Goal: Task Accomplishment & Management: Manage account settings

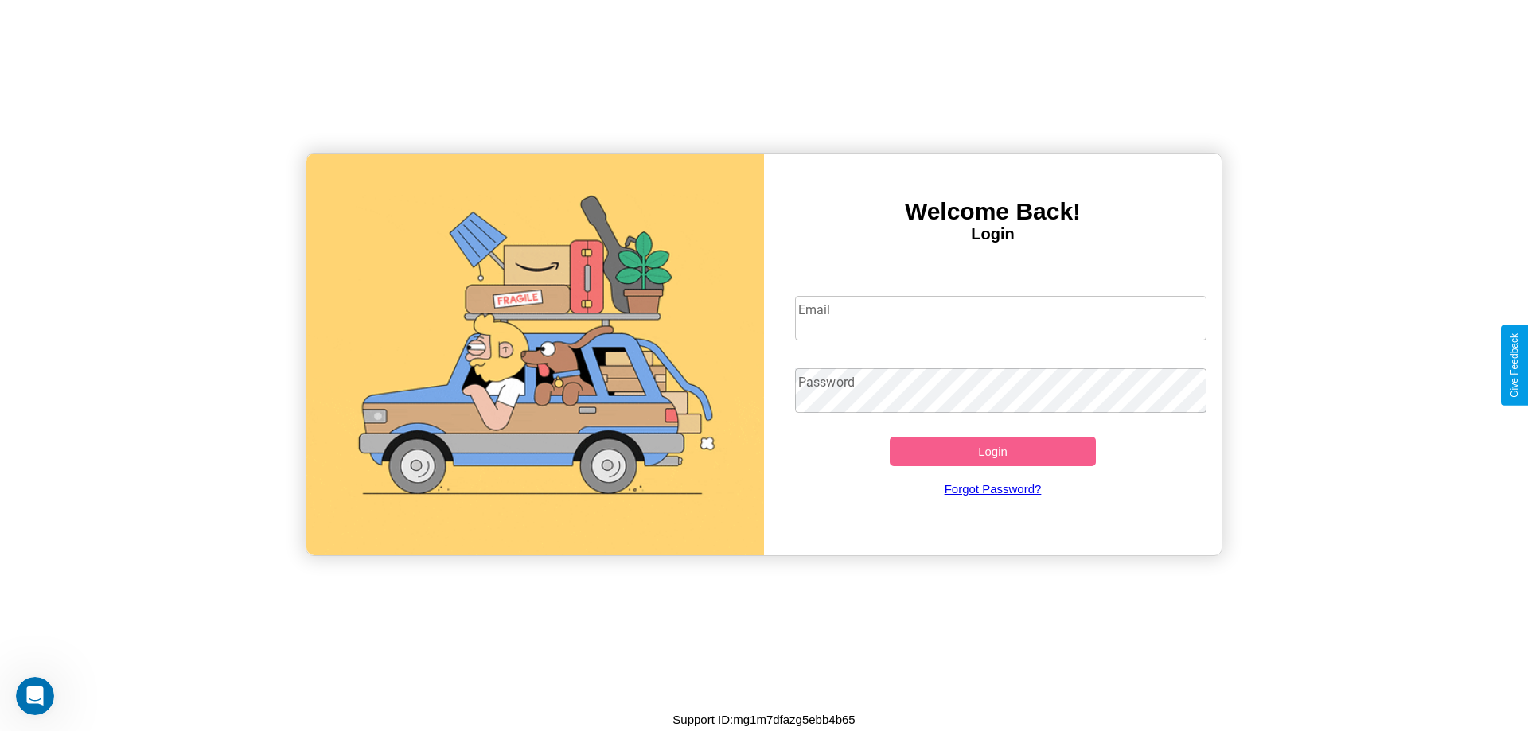
click at [1000, 318] on input "Email" at bounding box center [1001, 318] width 412 height 45
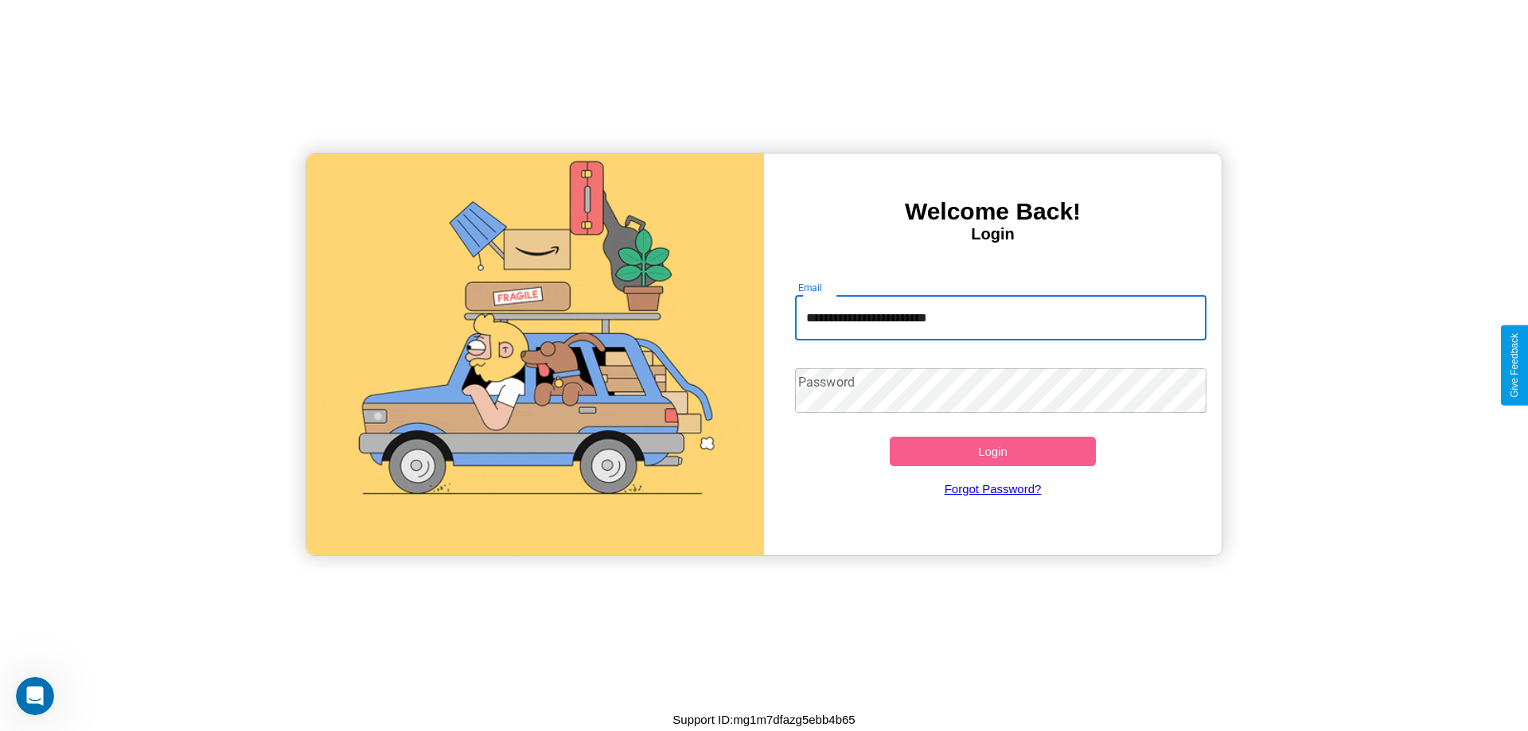
type input "**********"
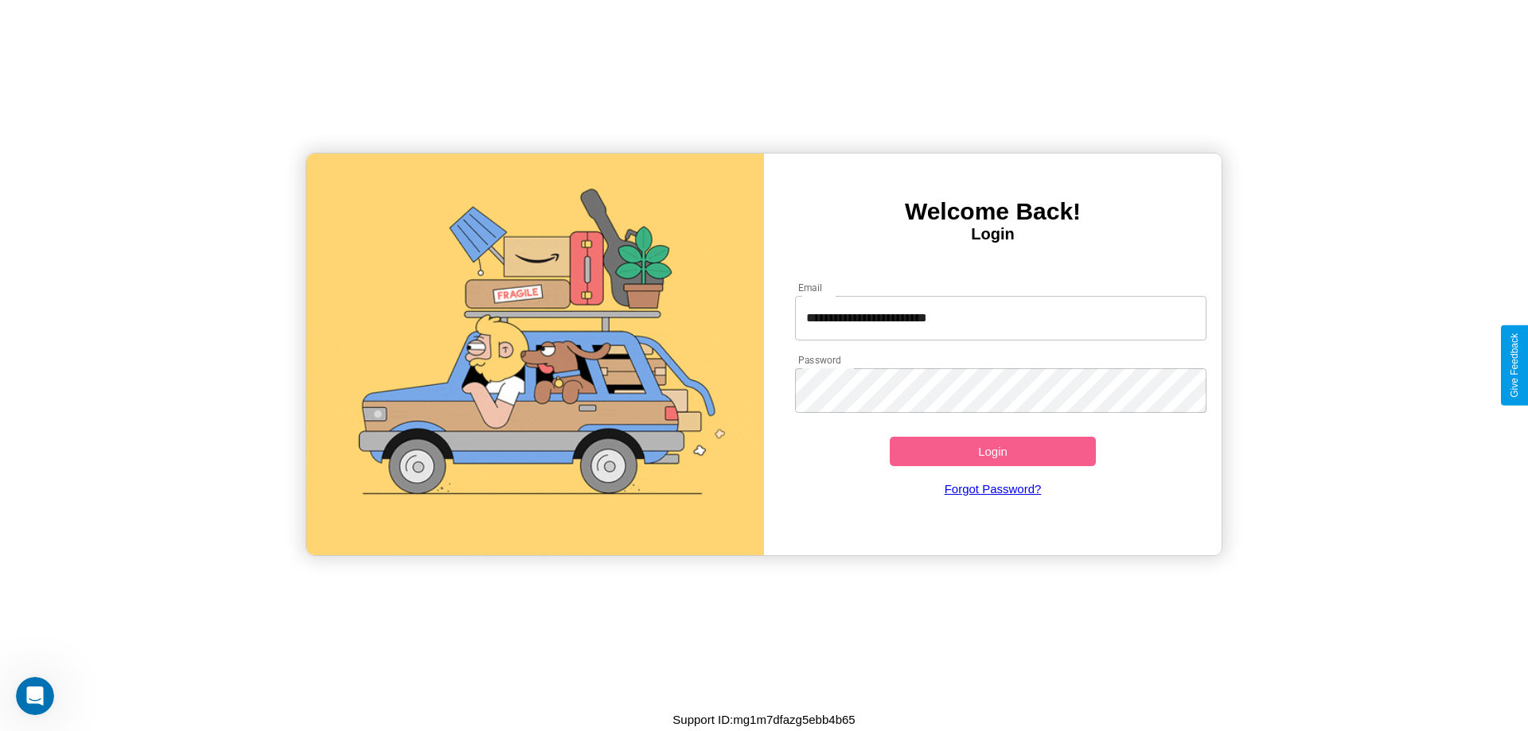
click at [992, 451] on button "Login" at bounding box center [993, 451] width 206 height 29
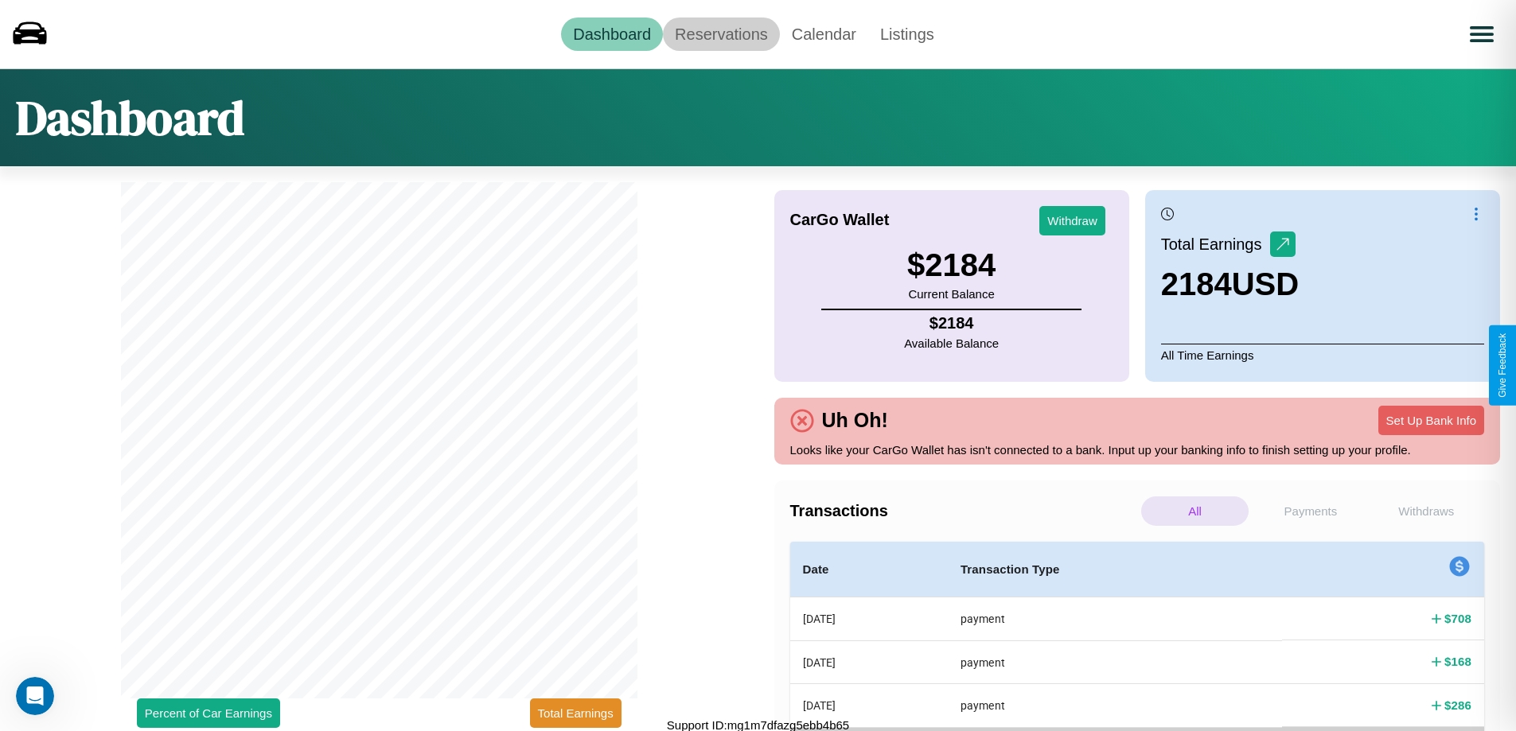
click at [721, 33] on link "Reservations" at bounding box center [721, 34] width 117 height 33
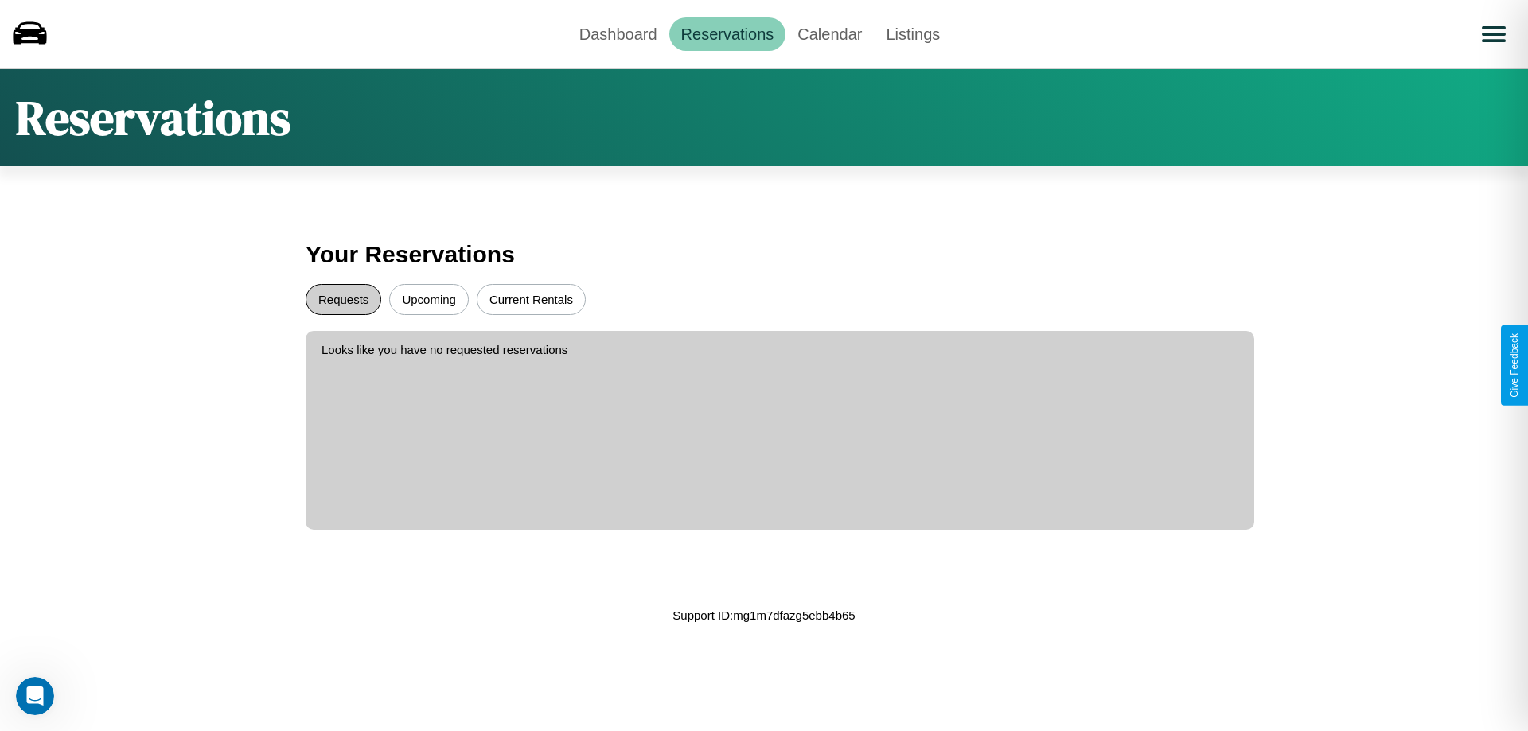
click at [343, 299] on button "Requests" at bounding box center [344, 299] width 76 height 31
click at [531, 299] on button "Current Rentals" at bounding box center [531, 299] width 109 height 31
click at [429, 299] on button "Upcoming" at bounding box center [429, 299] width 80 height 31
